Goal: Transaction & Acquisition: Purchase product/service

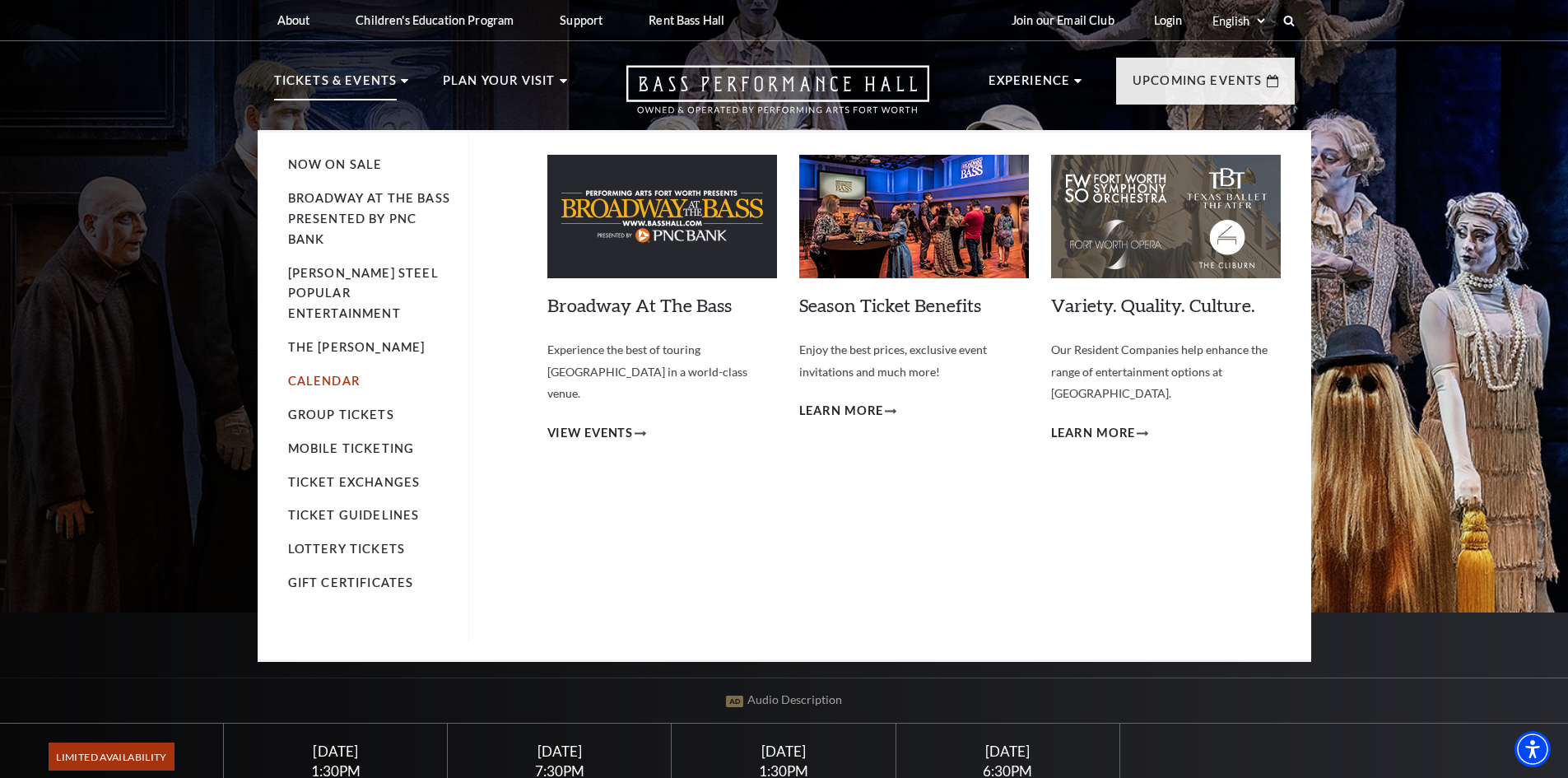
click at [326, 373] on link "Calendar" at bounding box center [323, 380] width 71 height 14
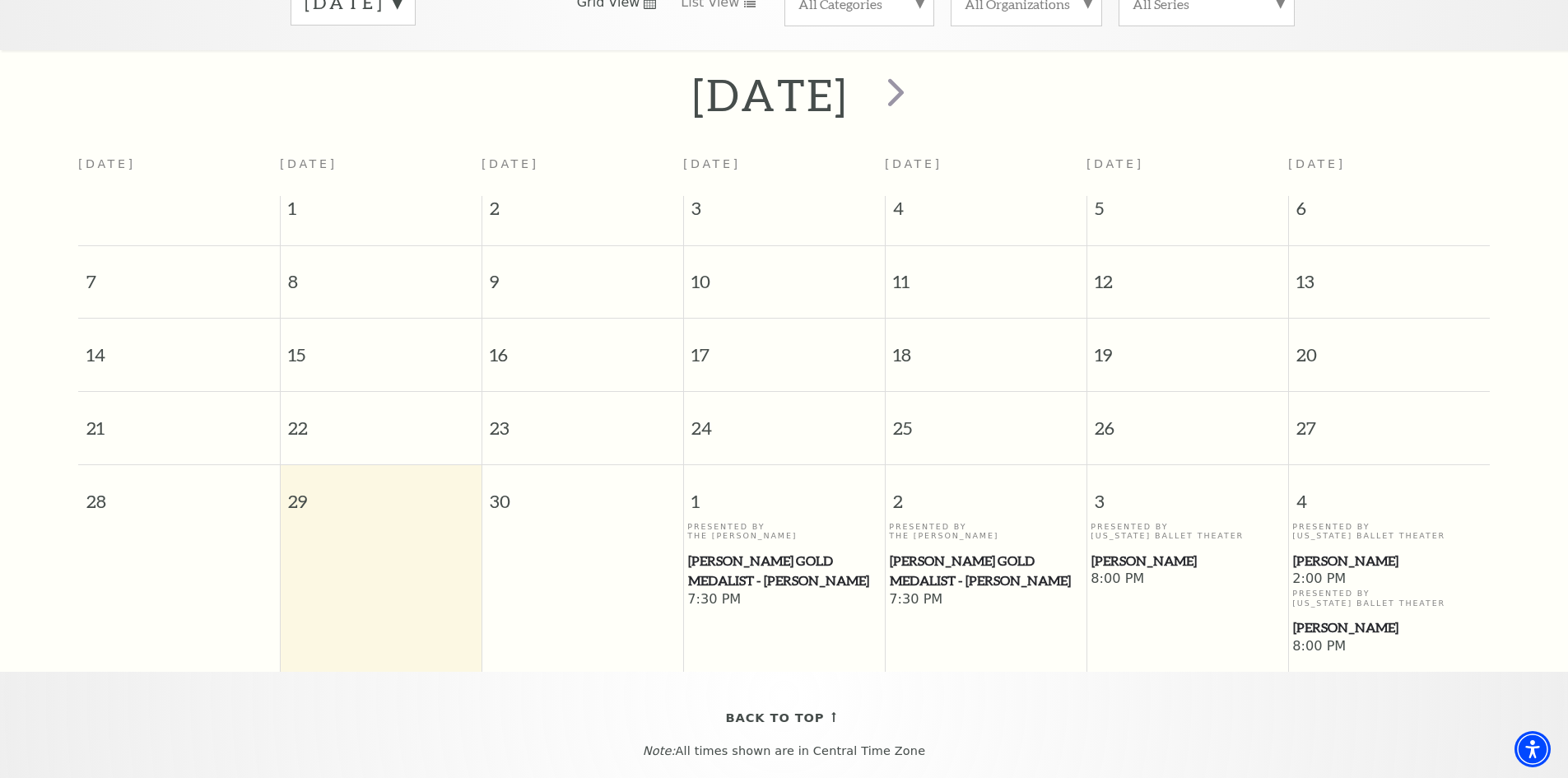
scroll to position [311, 0]
click at [1319, 550] on span "[PERSON_NAME]" at bounding box center [1388, 560] width 191 height 21
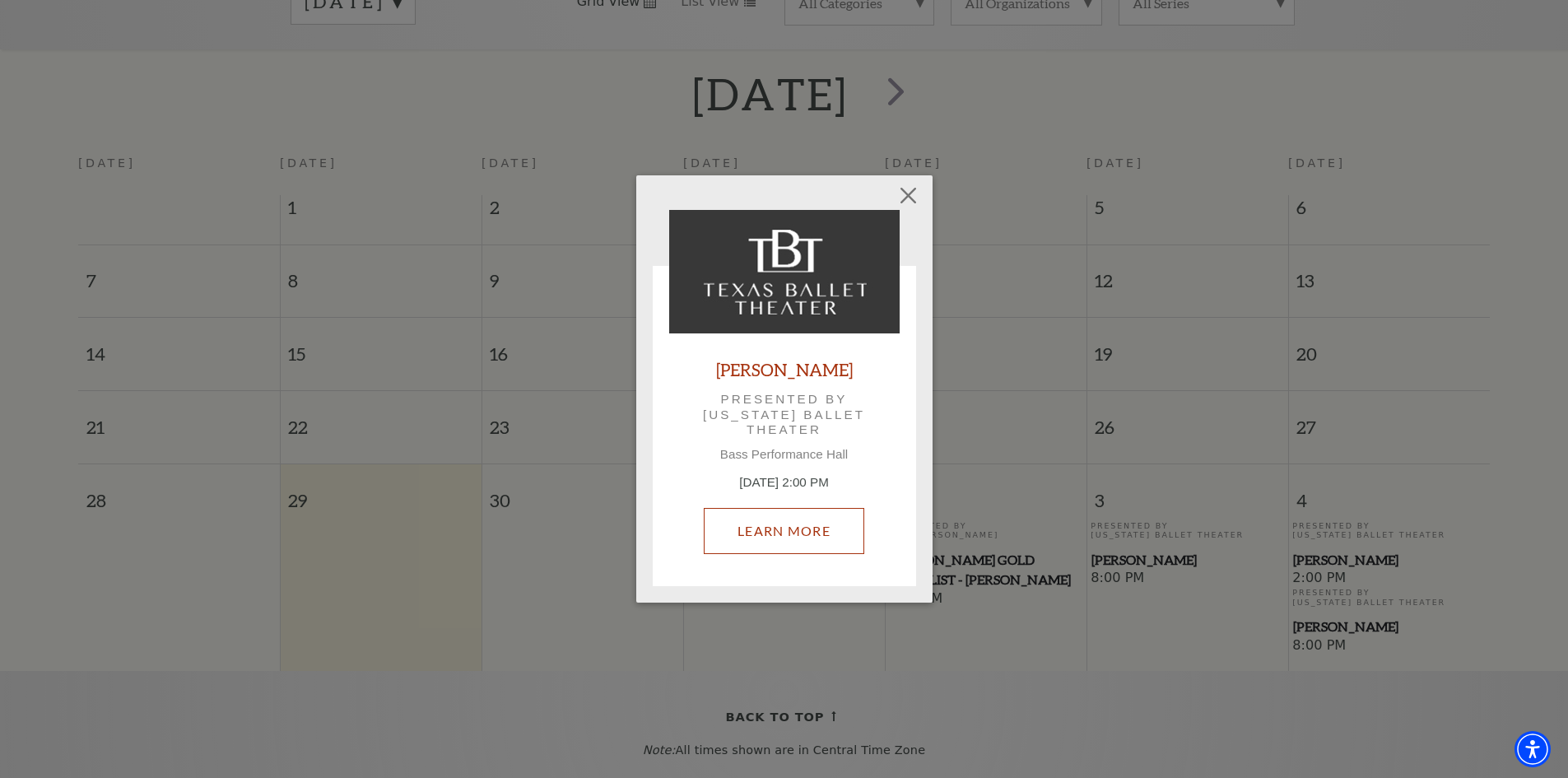
click at [781, 521] on link "Learn More" at bounding box center [784, 531] width 160 height 46
click at [909, 195] on button "Close" at bounding box center [908, 195] width 31 height 31
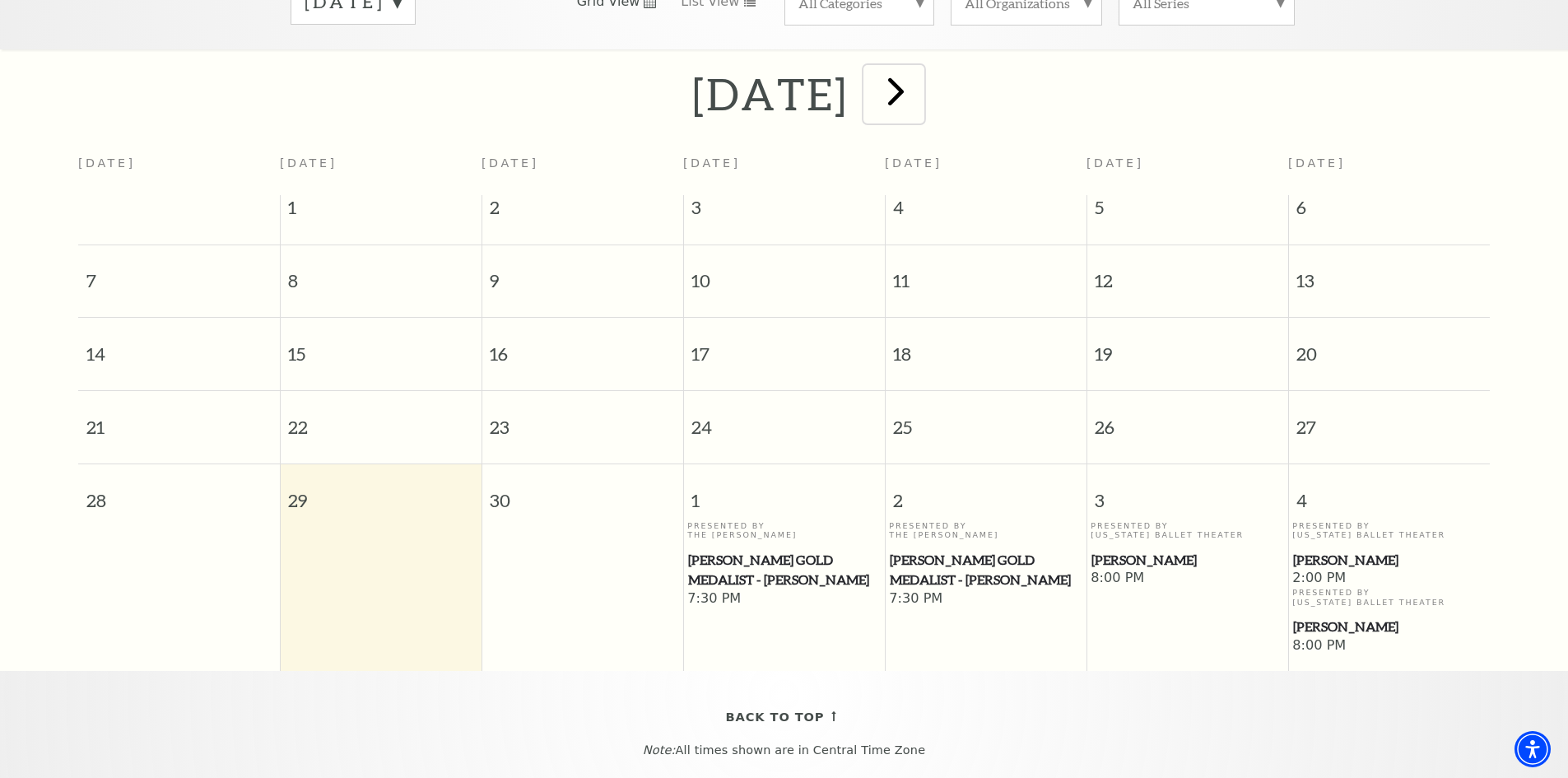
click at [919, 86] on span "next" at bounding box center [896, 91] width 47 height 47
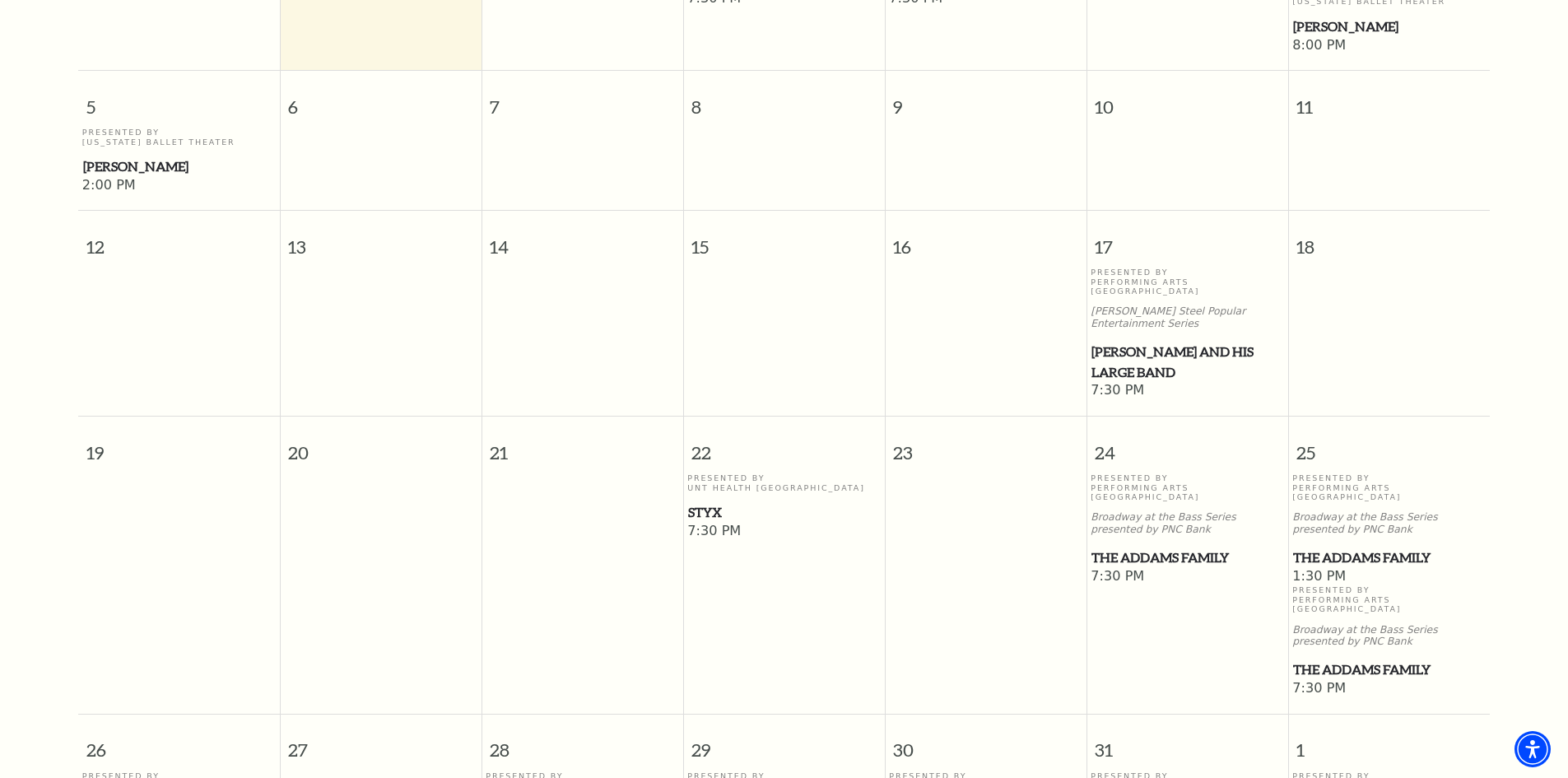
scroll to position [722, 0]
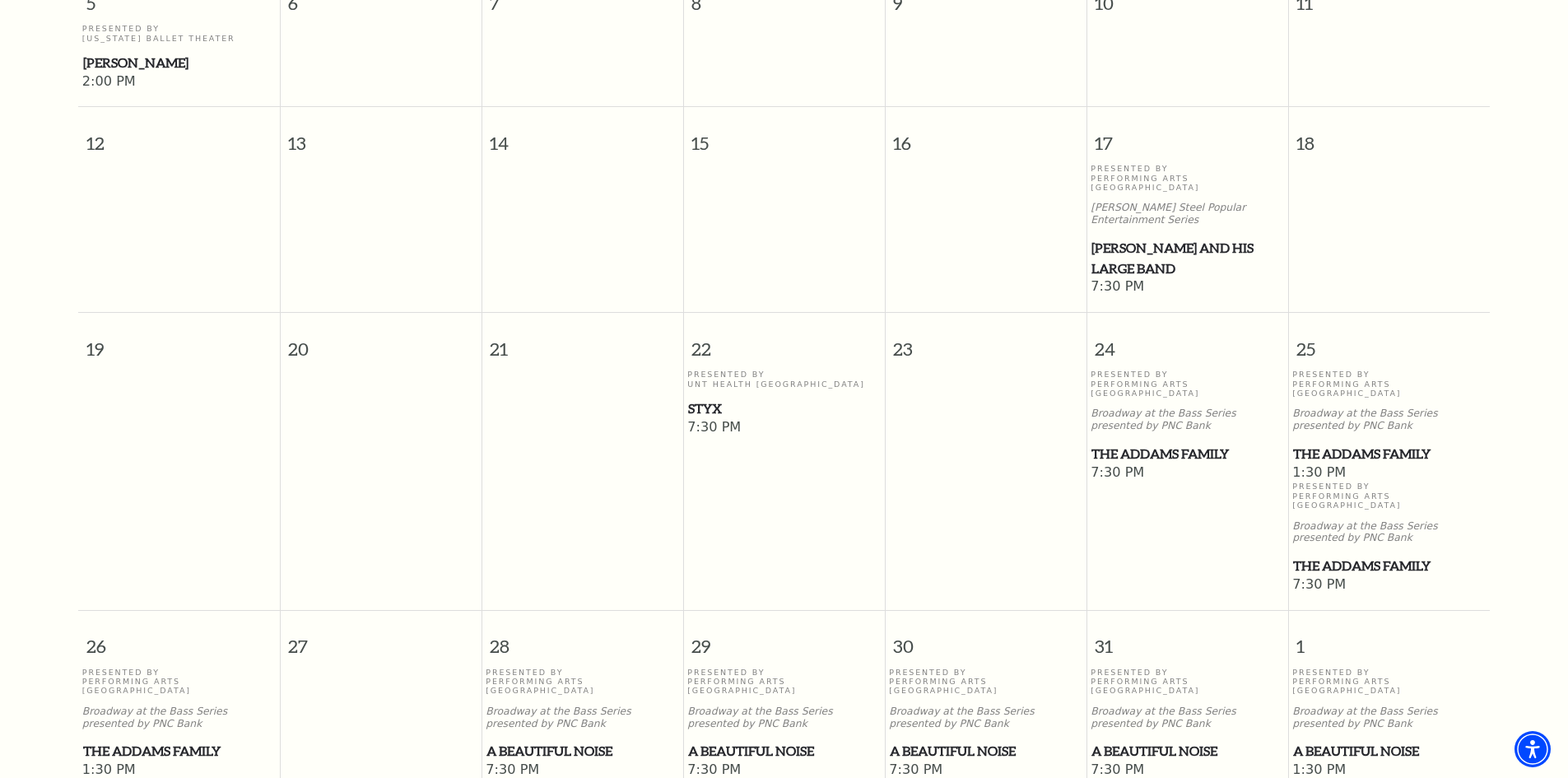
click at [1314, 556] on span "The Addams Family" at bounding box center [1388, 566] width 191 height 21
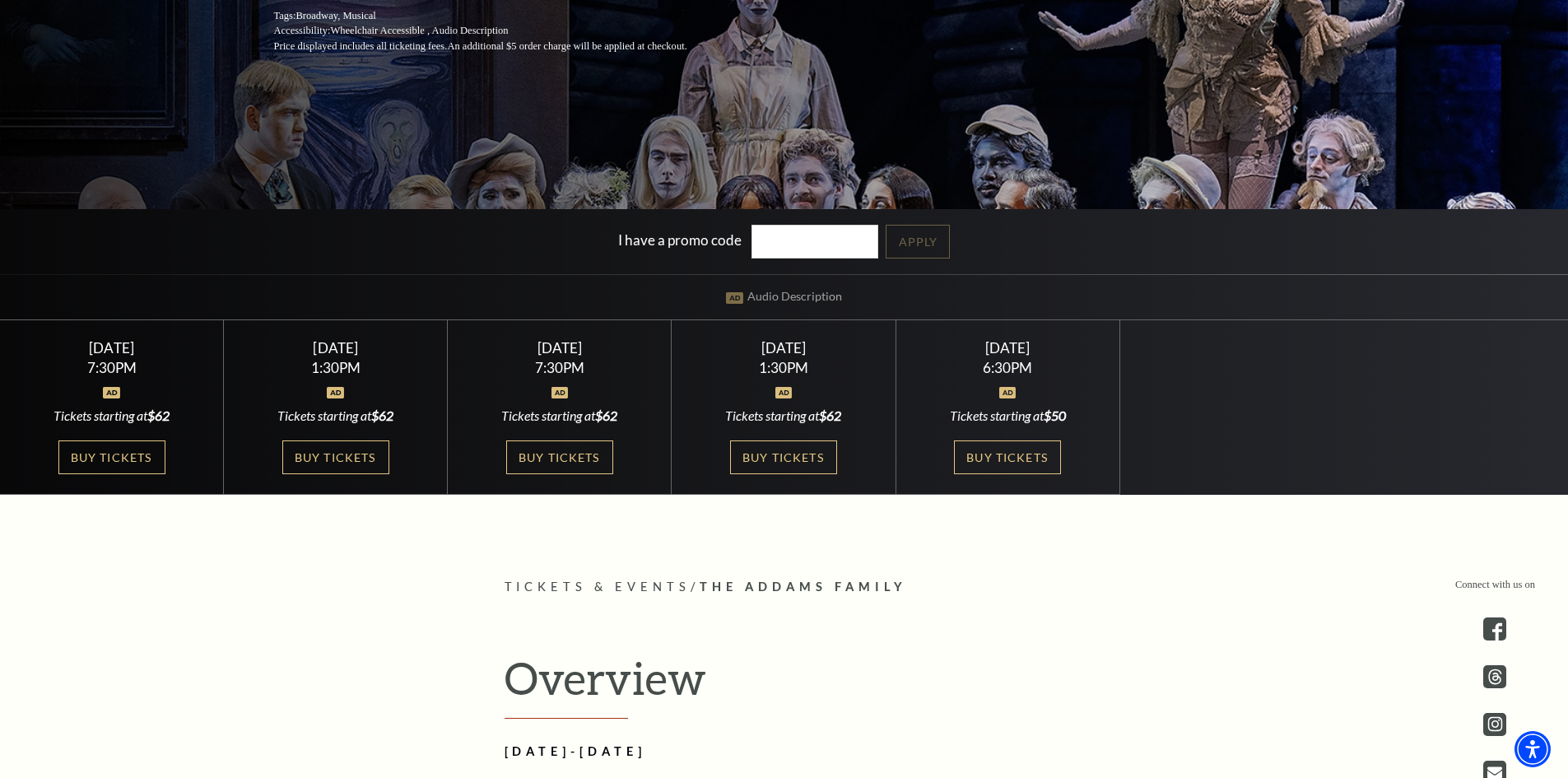
scroll to position [494, 0]
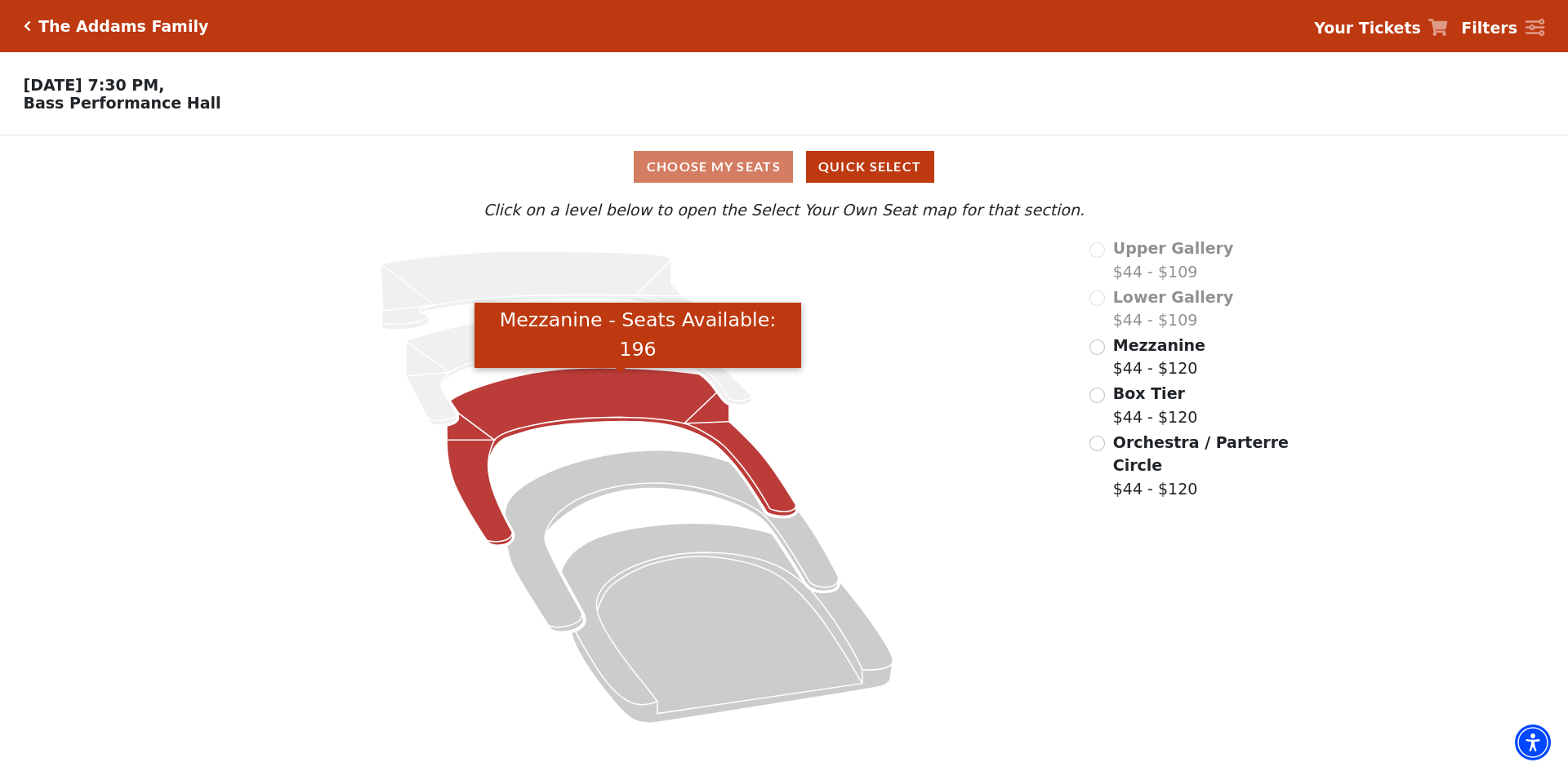
click at [571, 395] on icon "Mezzanine - Seats Available: 196" at bounding box center [621, 457] width 350 height 178
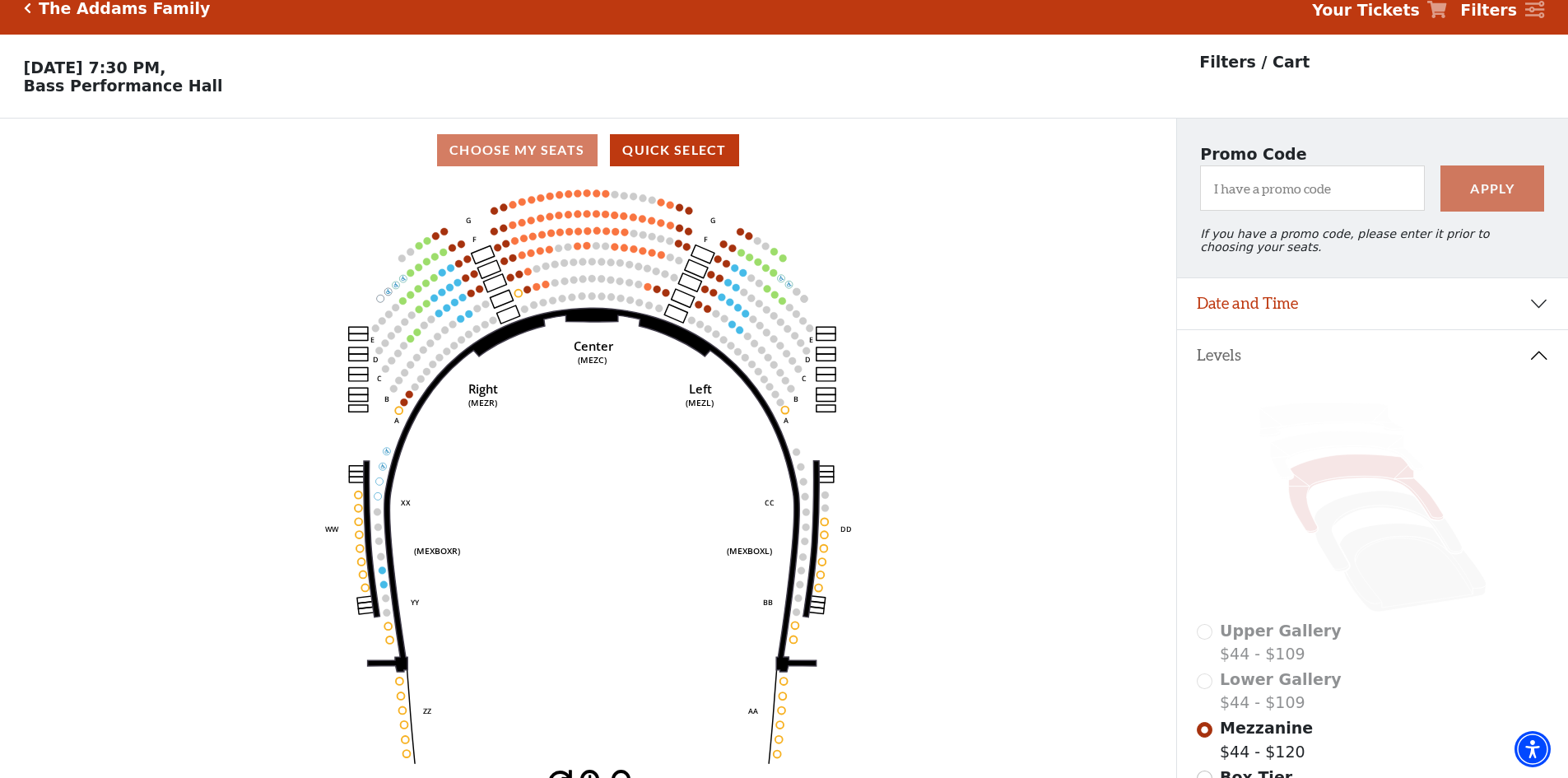
scroll to position [76, 0]
